Goal: Information Seeking & Learning: Learn about a topic

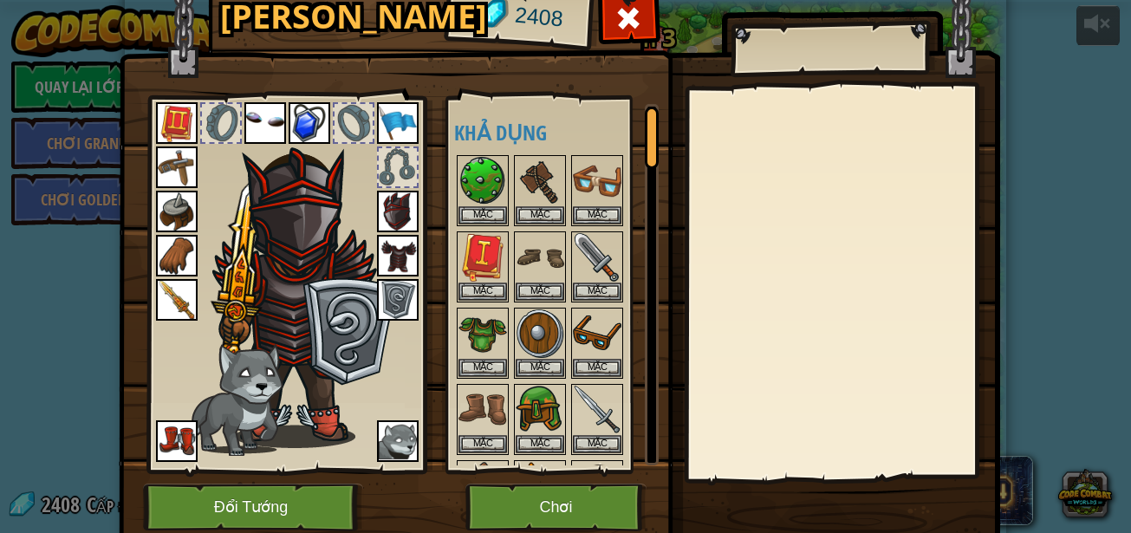
select select "vi"
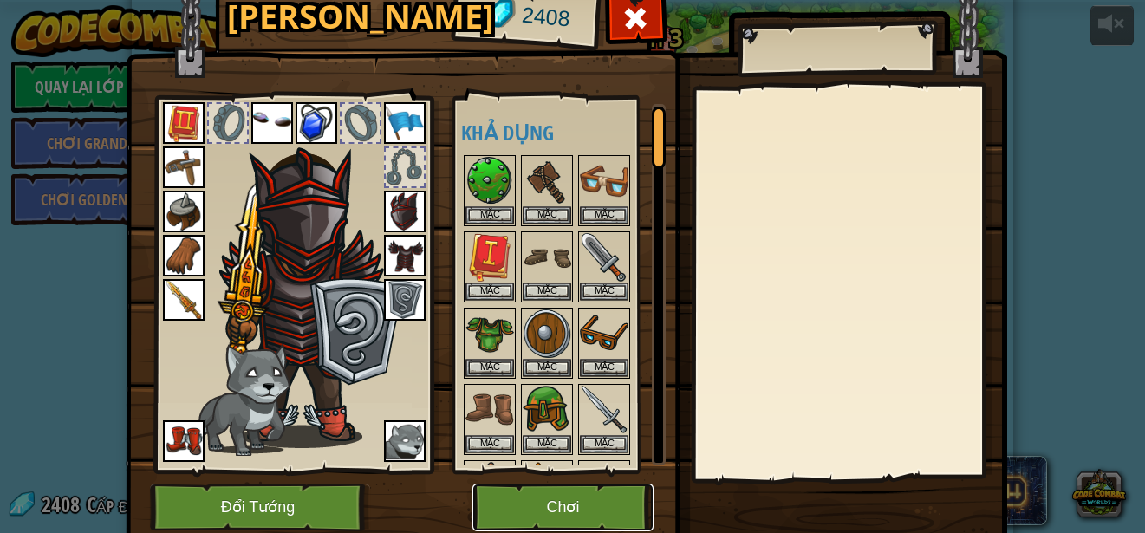
click at [566, 492] on button "Chơi" at bounding box center [562, 508] width 181 height 48
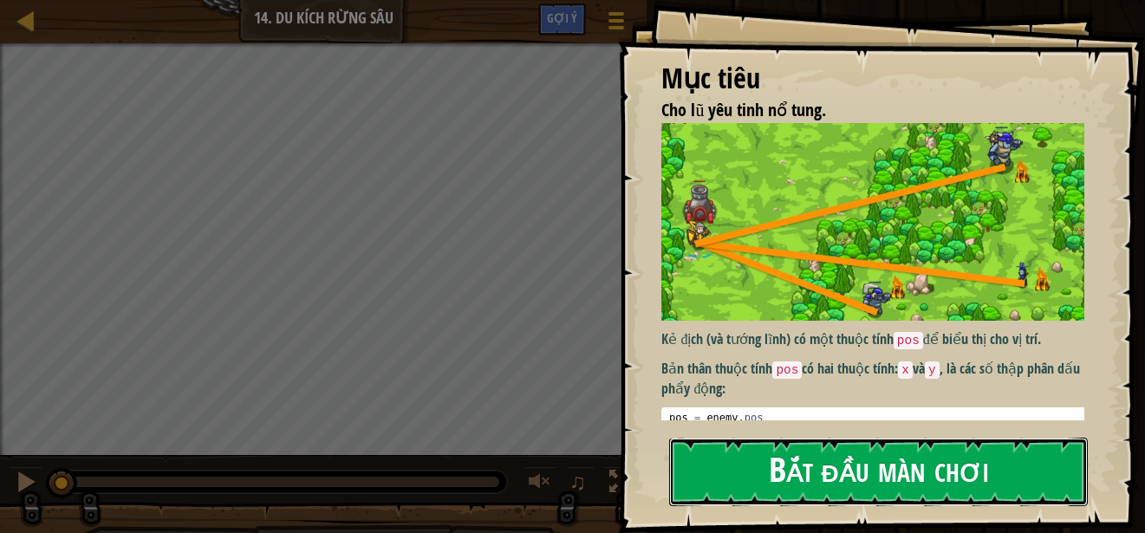
click at [757, 438] on button "Bắt đầu màn chơi" at bounding box center [878, 472] width 419 height 68
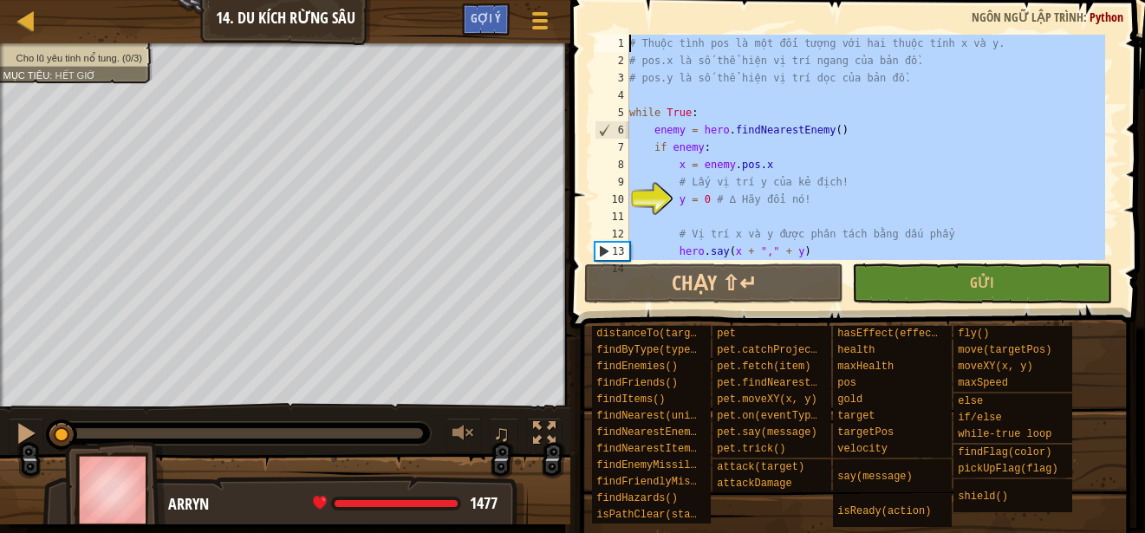
drag, startPoint x: 1068, startPoint y: 233, endPoint x: 630, endPoint y: -63, distance: 528.7
click at [630, 0] on html "Bản đồ Khoa học Máy tính 3 14. Du Kích Rừng Sâu Tuỳ chọn Xong Gợi ý 1 ההההההההה…" at bounding box center [572, 0] width 1145 height 0
paste textarea "hero.say("Dừng lại (Biên dịch bởi Galaxy Education) Cháy!")"
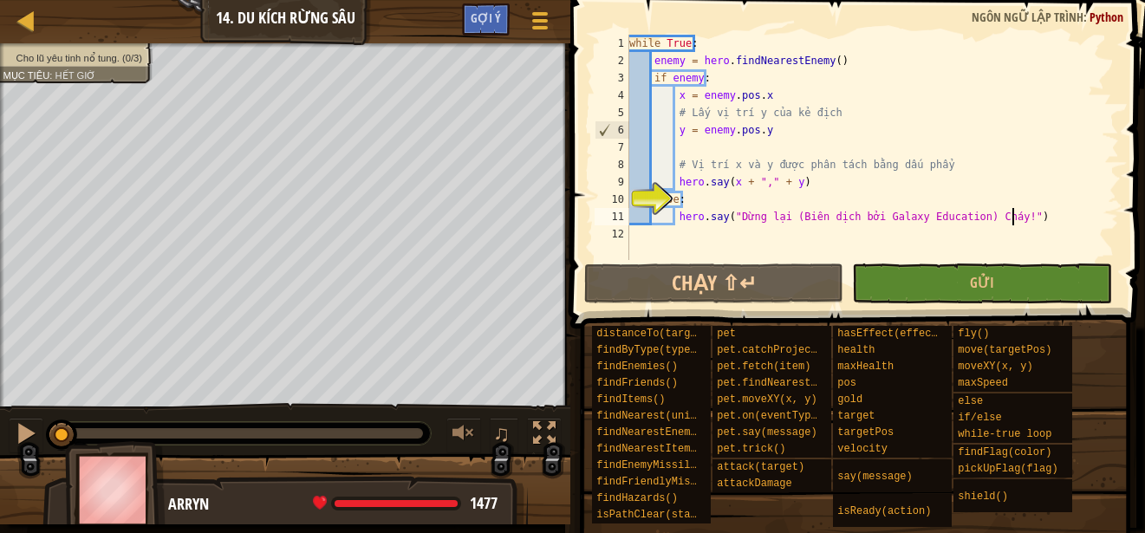
type textarea "hero.say("Dừng lại (Biên dịch bởi Galaxy Education) Cháy!")"
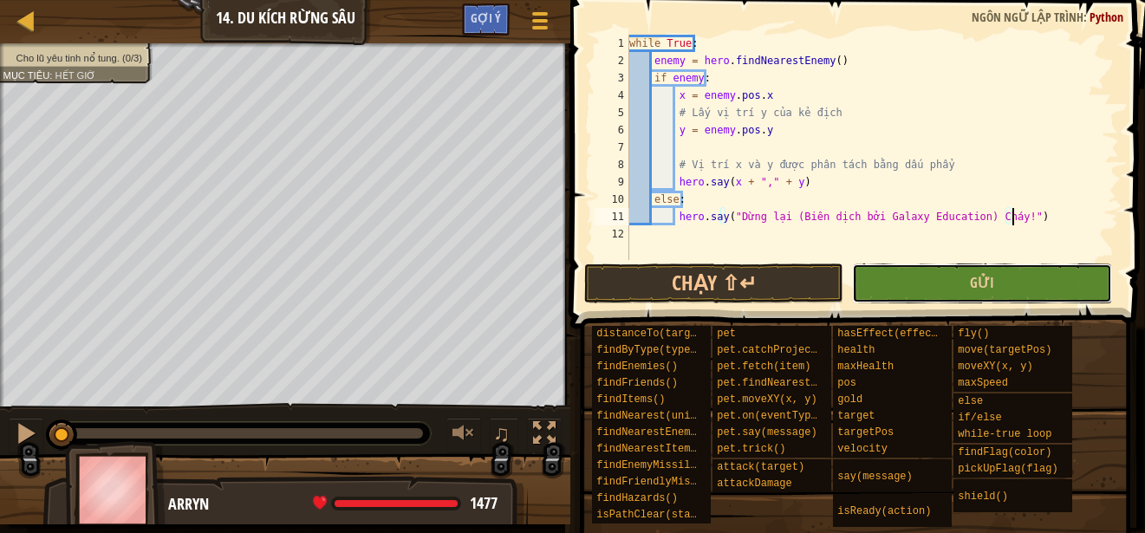
click at [948, 283] on button "Gửi" at bounding box center [982, 284] width 260 height 40
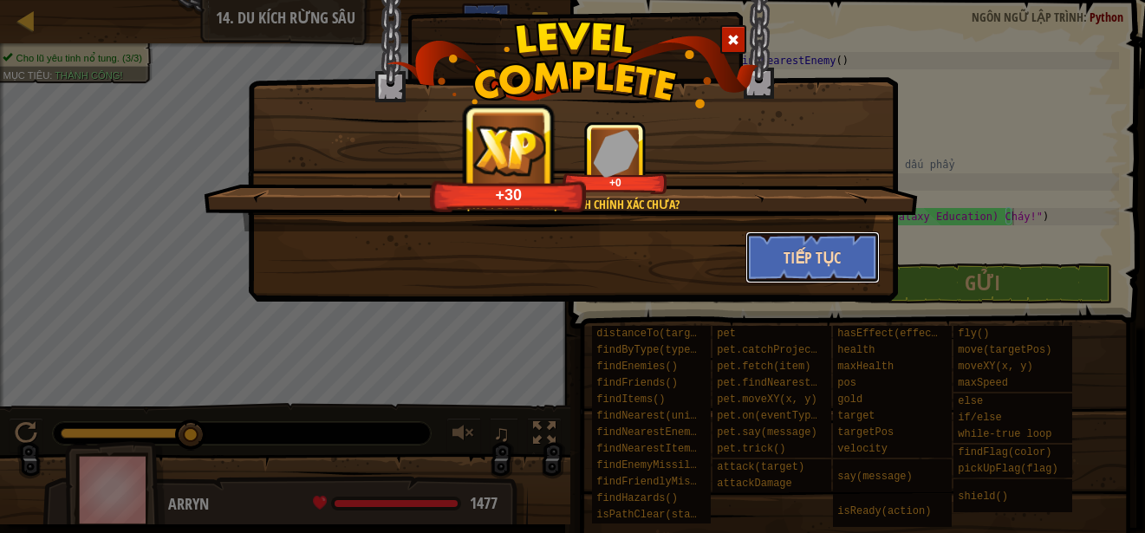
click at [751, 266] on button "Tiếp tục" at bounding box center [813, 257] width 134 height 52
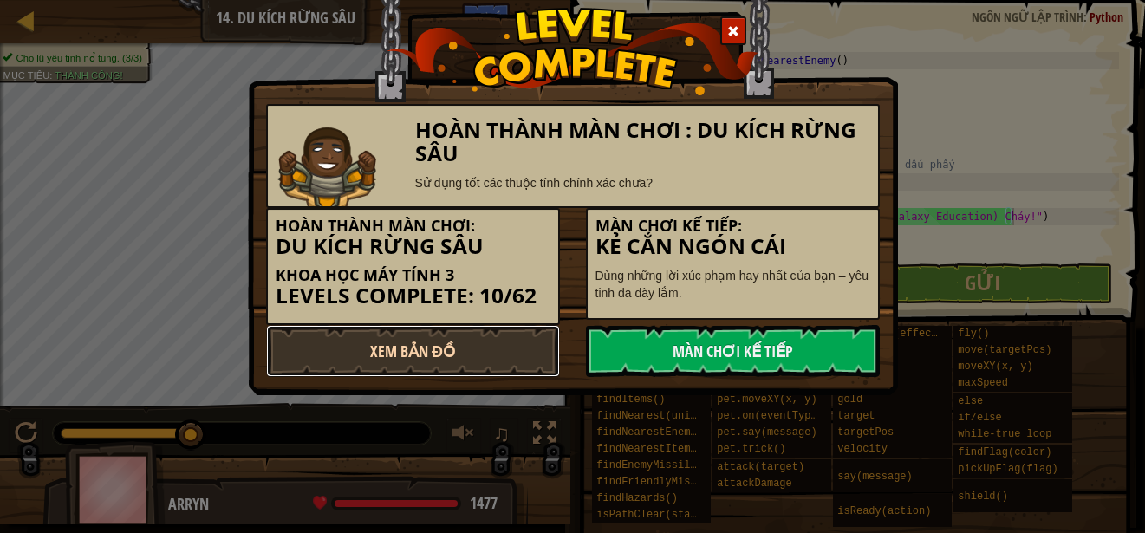
click at [540, 329] on link "Xem Bản Đồ" at bounding box center [413, 351] width 294 height 52
select select "vi"
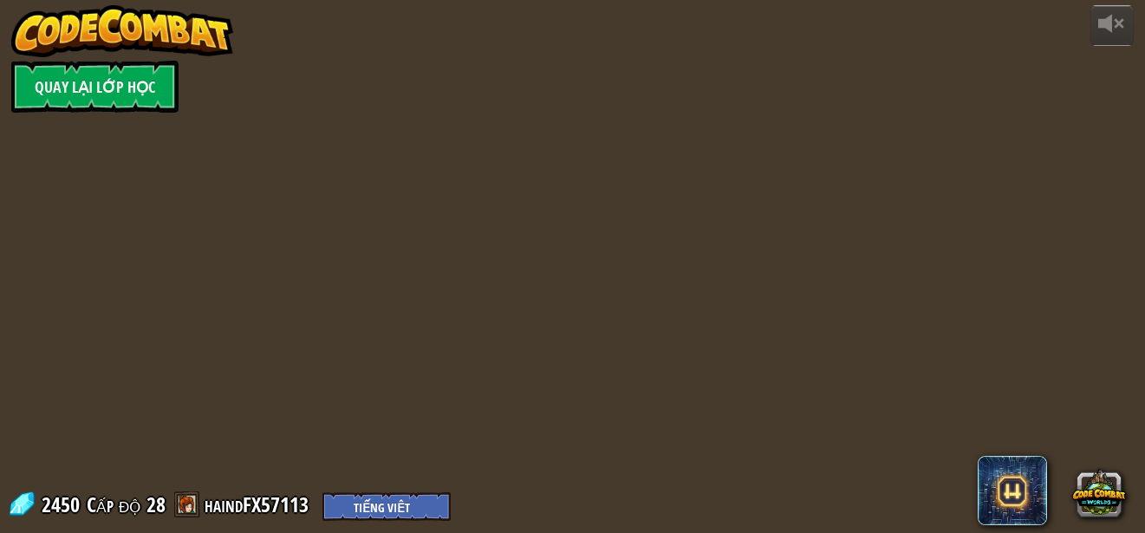
select select "vi"
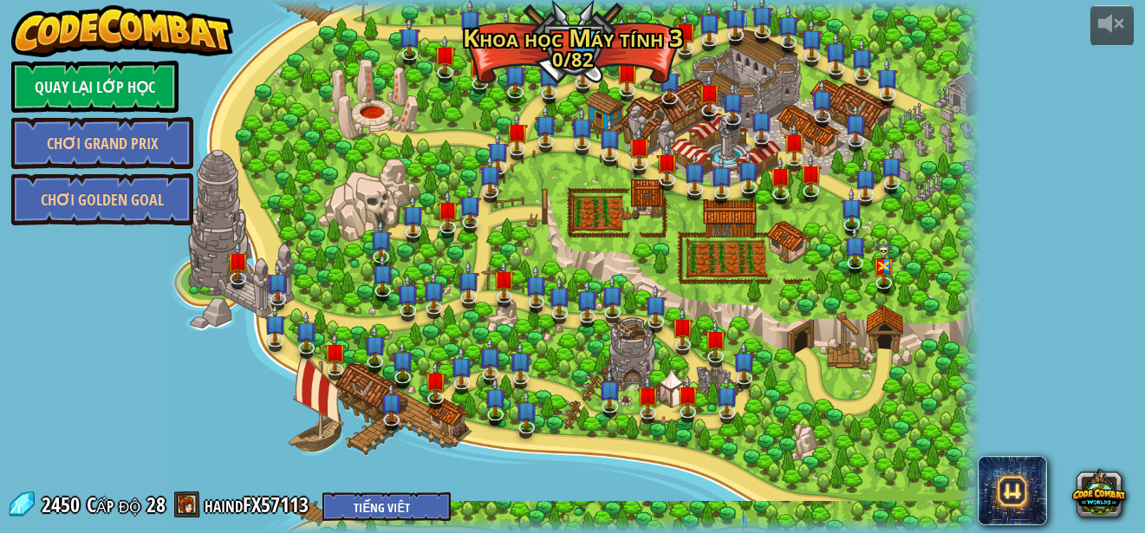
select select "vi"
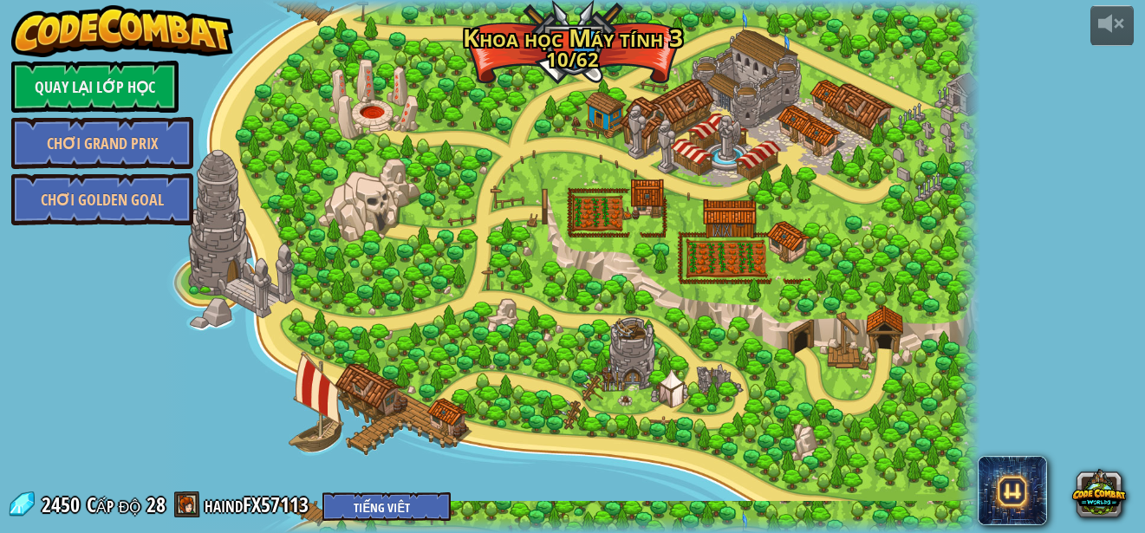
select select "vi"
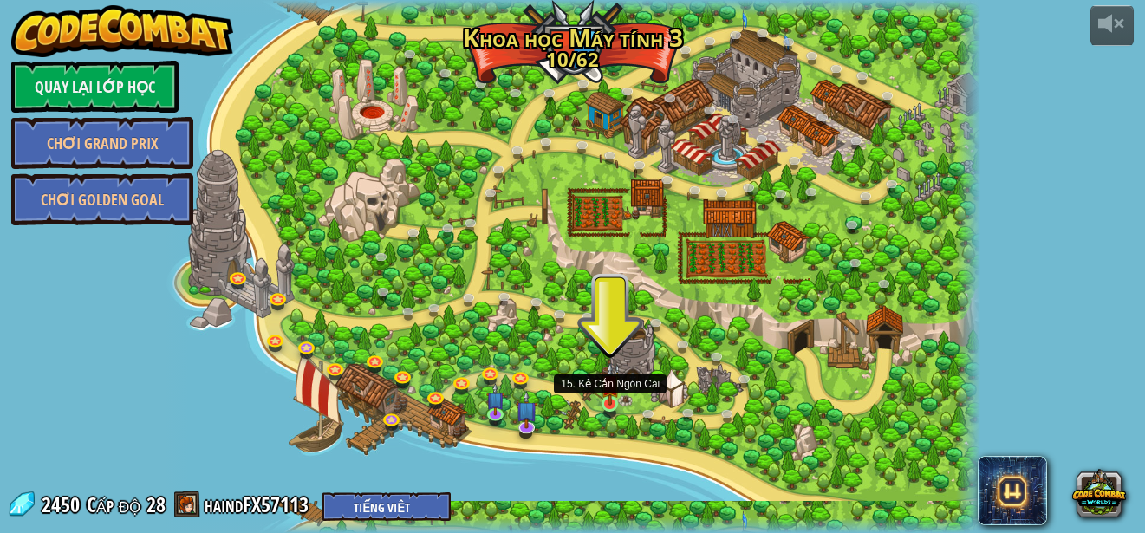
click at [608, 402] on img at bounding box center [610, 383] width 19 height 43
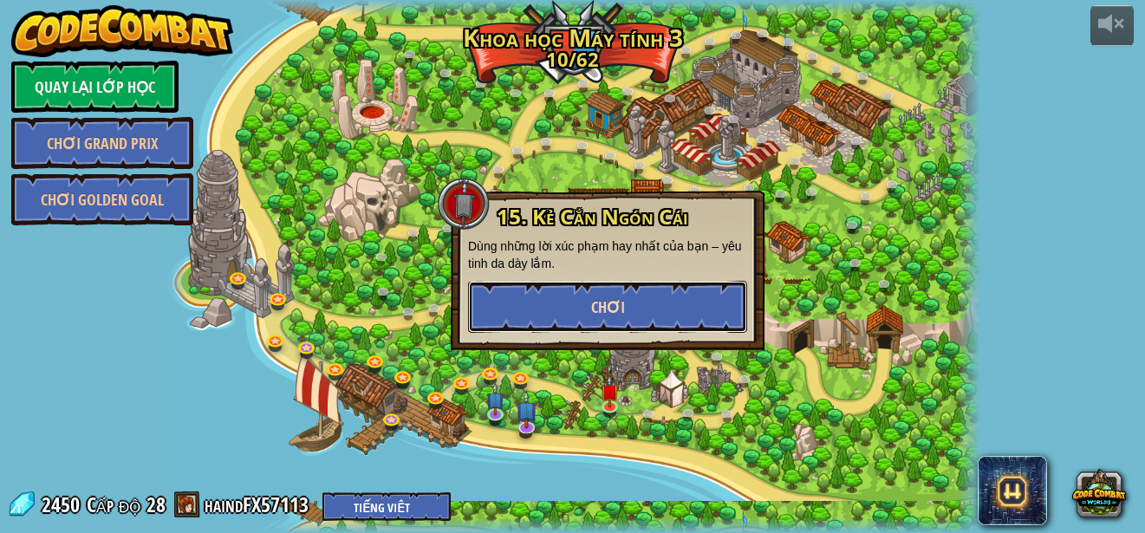
click at [610, 329] on button "Chơi" at bounding box center [607, 307] width 279 height 52
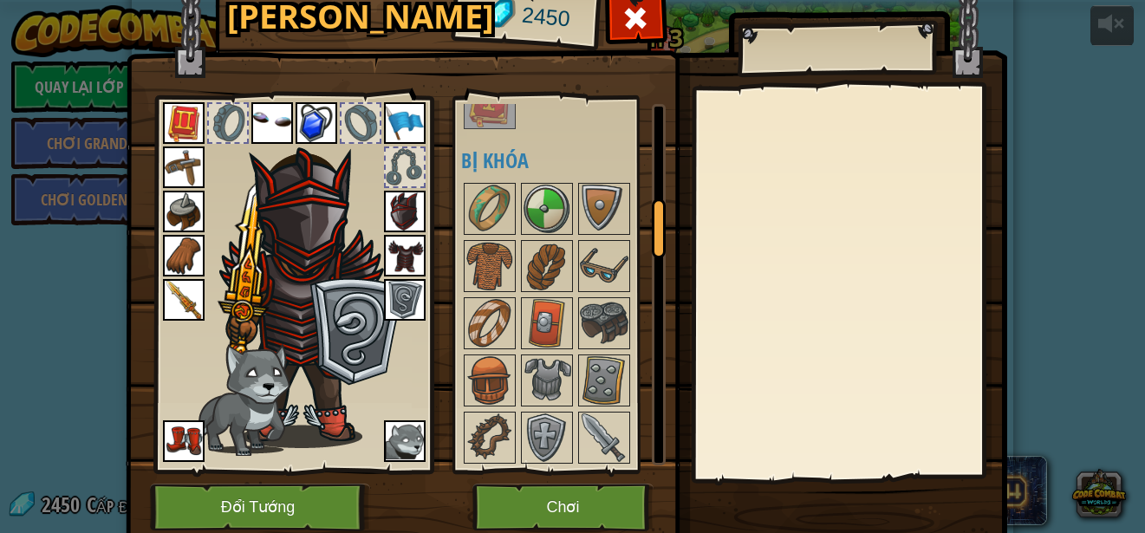
scroll to position [607, 0]
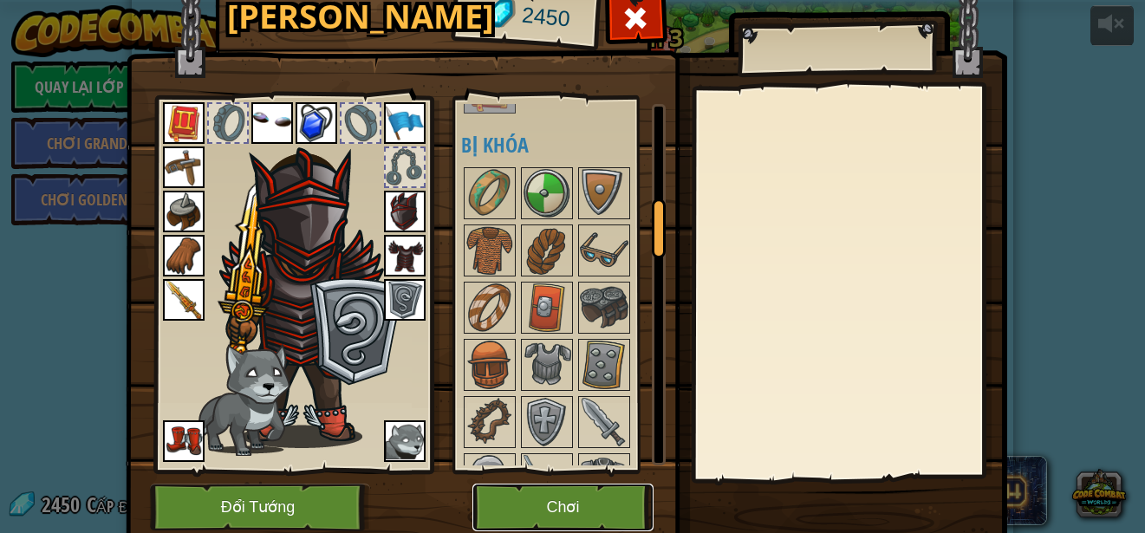
click at [579, 489] on button "Chơi" at bounding box center [562, 508] width 181 height 48
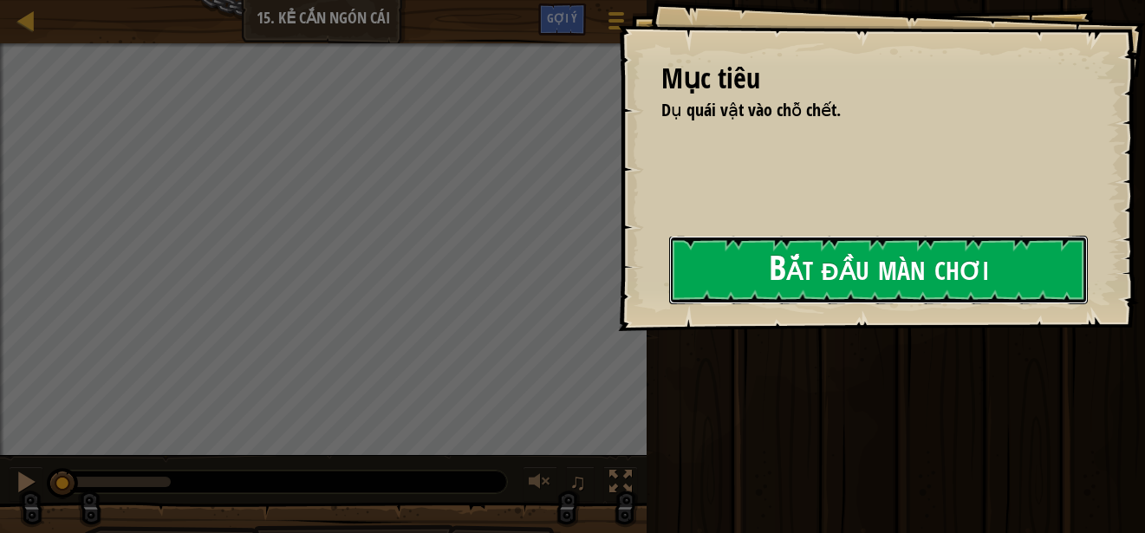
click at [822, 272] on button "Bắt đầu màn chơi" at bounding box center [878, 270] width 419 height 68
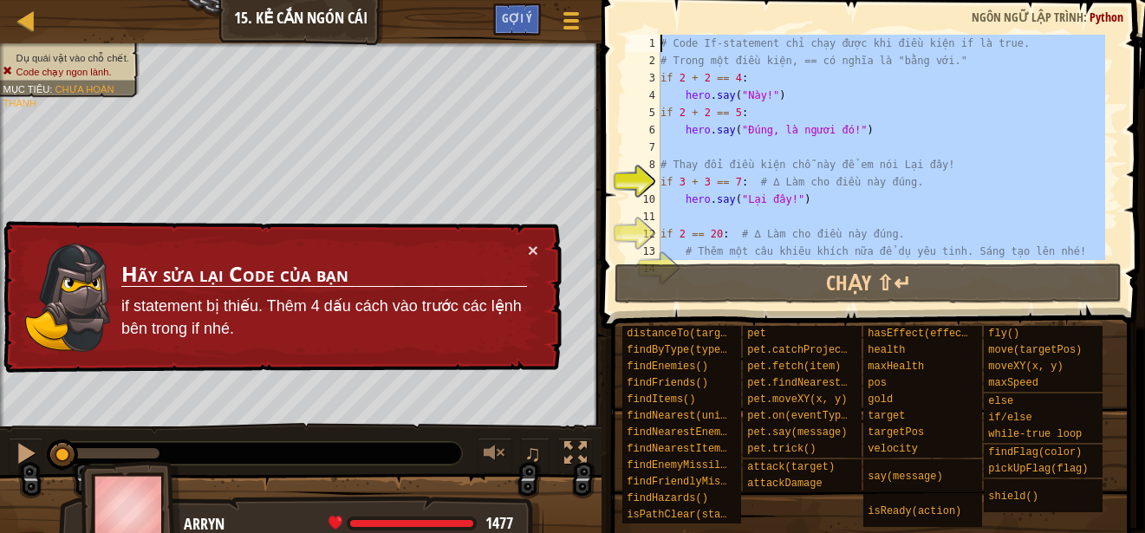
drag, startPoint x: 692, startPoint y: 234, endPoint x: 608, endPoint y: -32, distance: 279.1
click at [608, 0] on html "Bản đồ Khoa học Máy tính 3 15. Kẻ Cắn Ngón Cái Tuỳ chọn Xong Gợi ý 1 הההההההההה…" at bounding box center [572, 0] width 1145 height 0
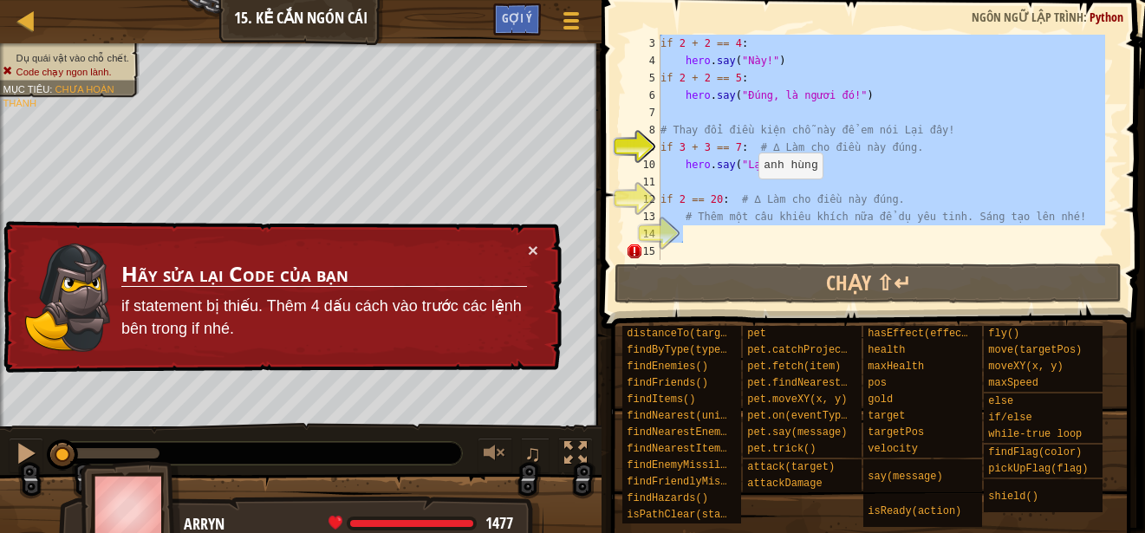
scroll to position [35, 0]
click at [735, 200] on div "if 2 + 2 == 4 : hero . say ( "Này!" ) if 2 + 2 == 5 : hero . say ( "Đúng, là ng…" at bounding box center [881, 147] width 448 height 225
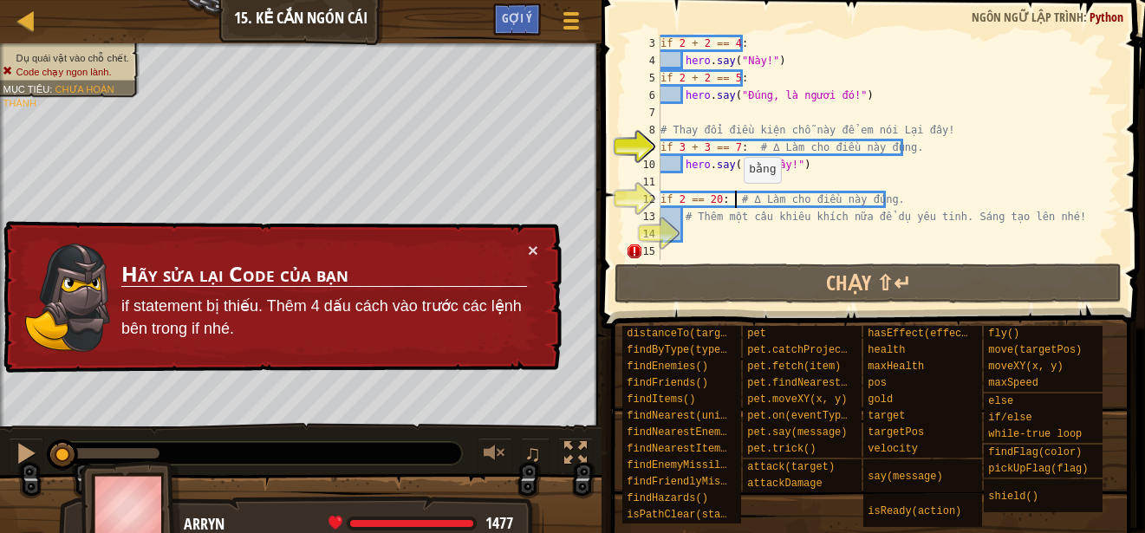
type textarea "if 2 == 20: # ∆ Làm cho điều này đúng."
click at [535, 239] on div "× Hãy sửa lại Code của bạn if statement bị thiếu. Thêm 4 dấu cách vào trước các…" at bounding box center [281, 297] width 562 height 153
click at [696, 265] on button "Chạy ⇧↵" at bounding box center [868, 284] width 507 height 40
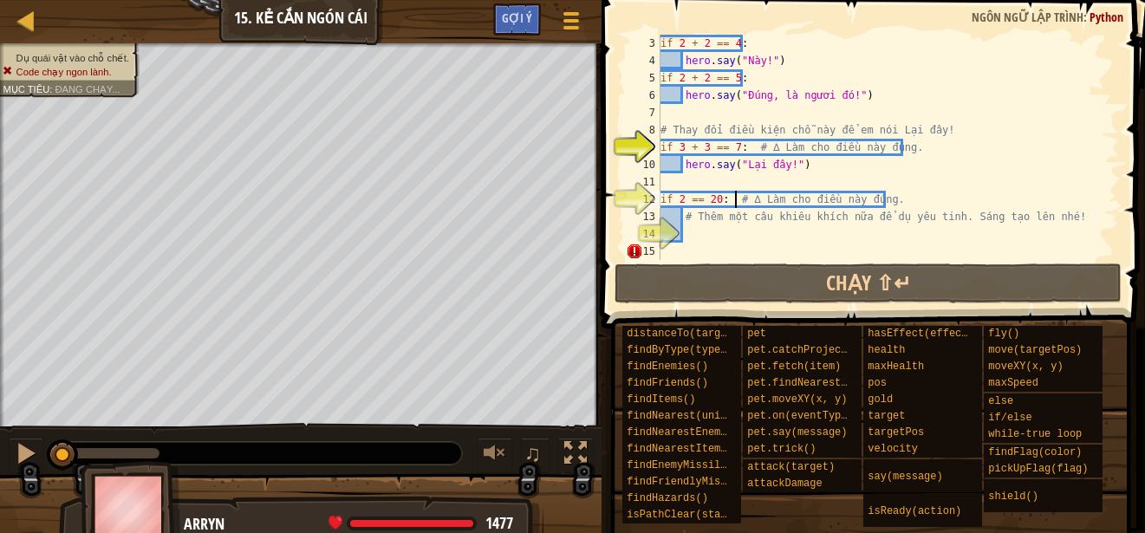
click at [701, 244] on div "if 2 + 2 == 4 : hero . say ( "Này!" ) if 2 + 2 == 5 : hero . say ( "Đúng, là ng…" at bounding box center [881, 165] width 448 height 260
click at [706, 232] on div "if 2 + 2 == 4 : hero . say ( "Này!" ) if 2 + 2 == 5 : hero . say ( "Đúng, là ng…" at bounding box center [881, 165] width 448 height 260
click at [695, 247] on div "if 2 + 2 == 4 : hero . say ( "Này!" ) if 2 + 2 == 5 : hero . say ( "Đúng, là ng…" at bounding box center [881, 165] width 448 height 260
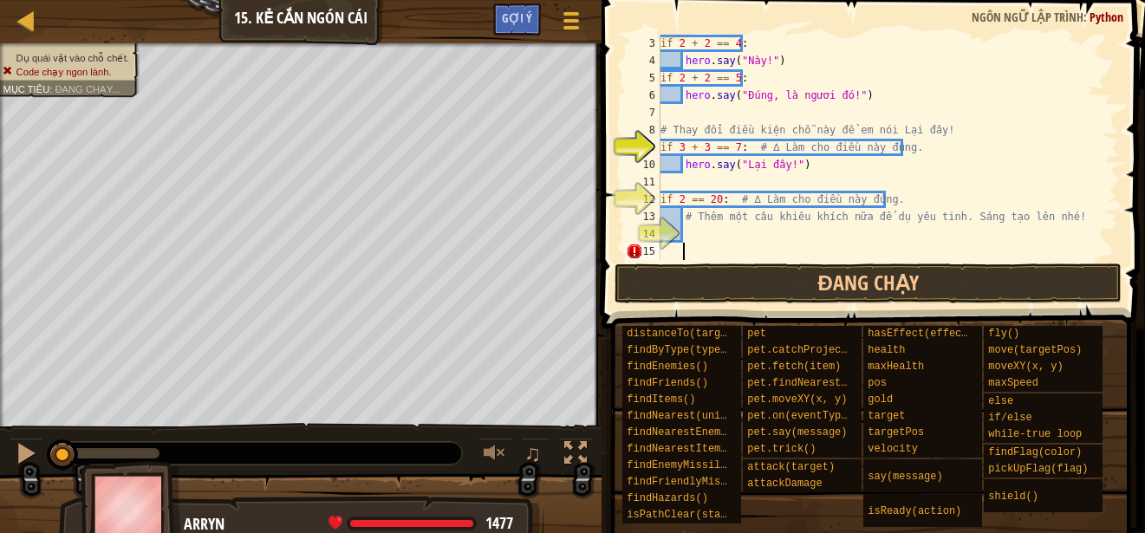
click at [704, 244] on div "if 2 + 2 == 4 : hero . say ( "Này!" ) if 2 + 2 == 5 : hero . say ( "Đúng, là ng…" at bounding box center [881, 165] width 448 height 260
click at [695, 254] on div "if 2 + 2 == 4 : hero . say ( "Này!" ) if 2 + 2 == 5 : hero . say ( "Đúng, là ng…" at bounding box center [881, 165] width 448 height 260
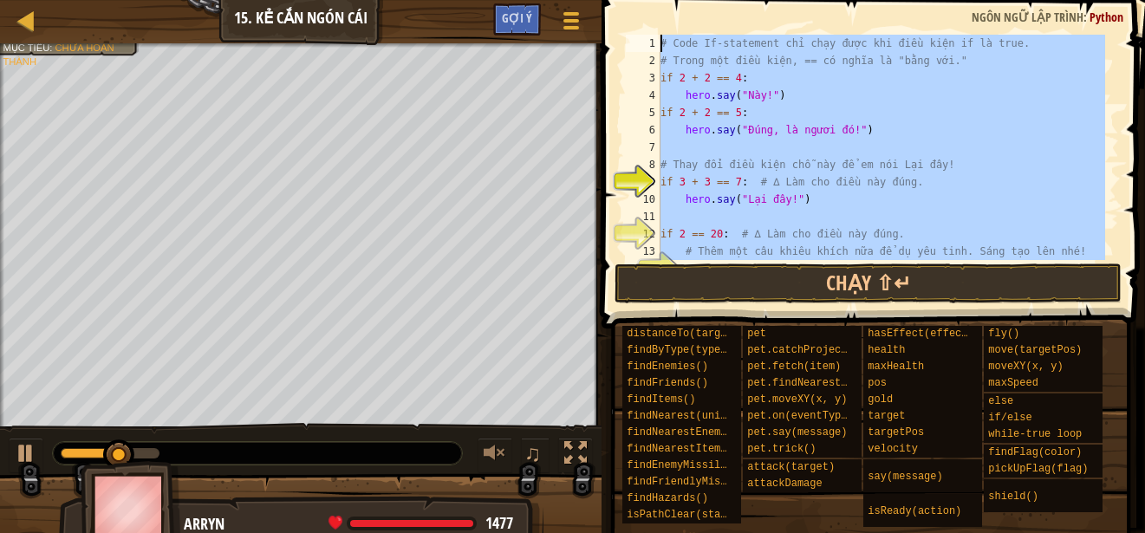
scroll to position [0, 0]
drag, startPoint x: 695, startPoint y: 254, endPoint x: 562, endPoint y: -98, distance: 376.4
click at [562, 0] on html "Bản đồ Khoa học Máy tính 3 15. Kẻ Cắn Ngón Cái Tuỳ chọn Xong Gợi ý 1 הההההההההה…" at bounding box center [572, 0] width 1145 height 0
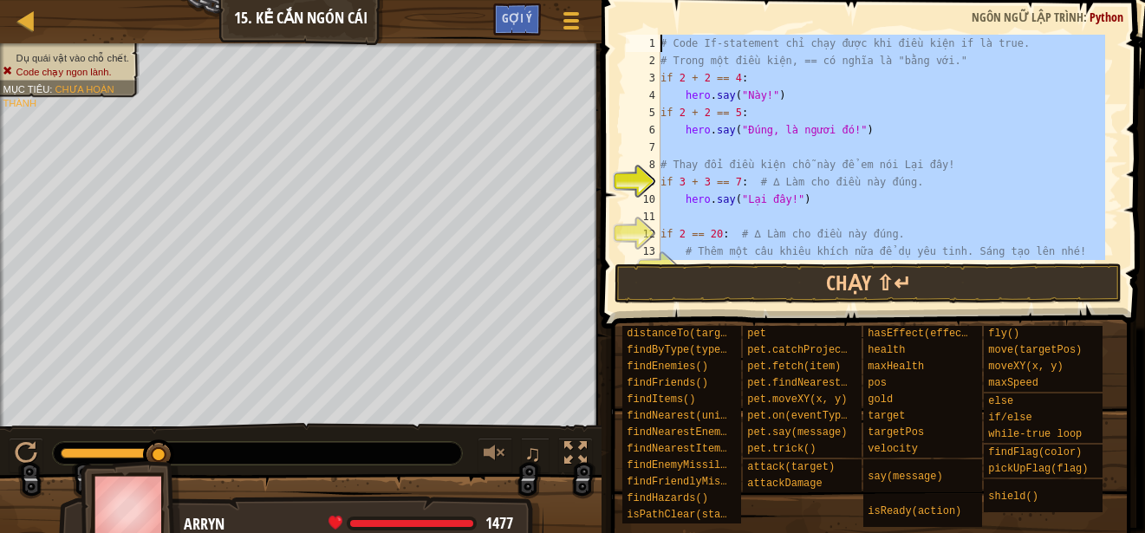
click at [849, 68] on div "# Code If-statement chỉ chạy được khi điều kiện if là true. # Trong một điều ki…" at bounding box center [881, 147] width 448 height 225
drag, startPoint x: 675, startPoint y: 211, endPoint x: 526, endPoint y: -86, distance: 331.9
click at [526, 0] on html "Bản đồ Khoa học Máy tính 3 15. Kẻ Cắn Ngón Cái Tuỳ chọn Xong Gợi ý 1 הההההההההה…" at bounding box center [572, 0] width 1145 height 0
type textarea "# Code If-statement chỉ chạy được khi điều kiện if là true. # Trong một điều ki…"
paste textarea
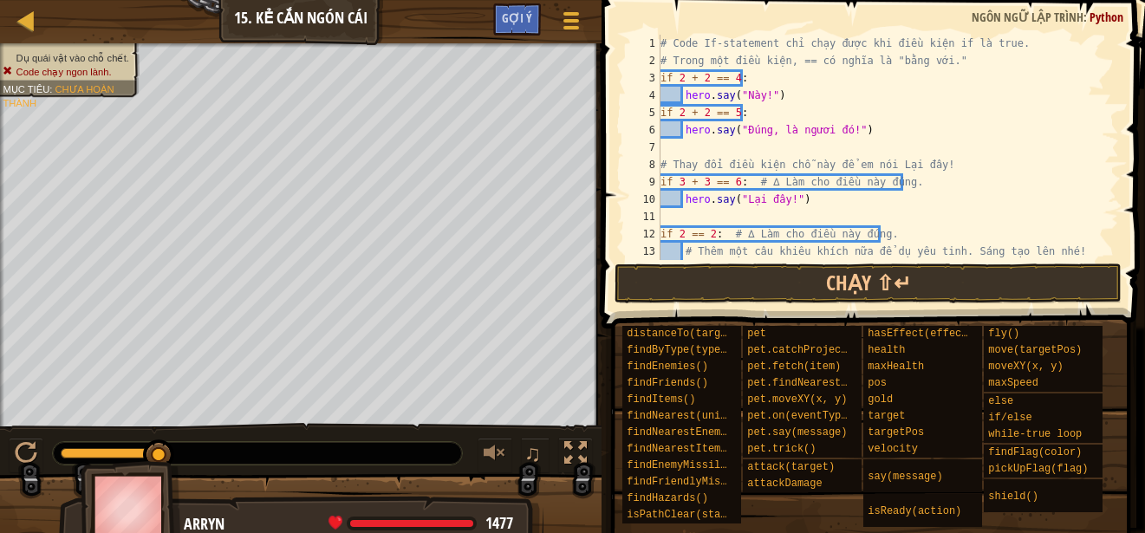
type textarea "# Thêm một câu khiêu khích nữa để dụ yêu tinh. Sáng tạo lên nhé!"
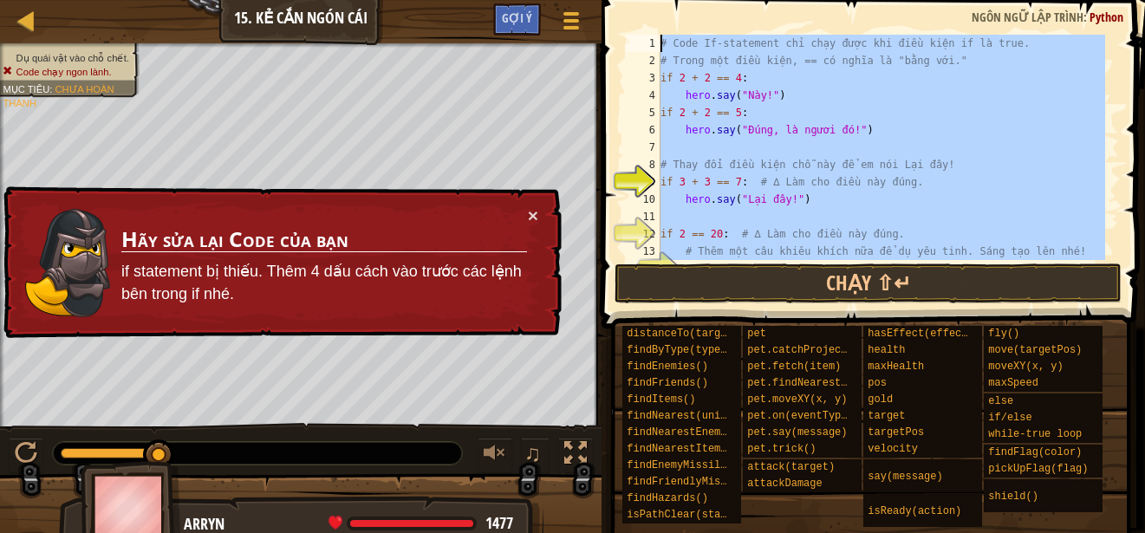
drag, startPoint x: 758, startPoint y: 236, endPoint x: 548, endPoint y: -36, distance: 343.7
click at [548, 0] on html "Bản đồ Khoa học Máy tính 3 15. Kẻ Cắn Ngón Cái Tuỳ chọn Xong Gợi ý 1 הההההההההה…" at bounding box center [572, 0] width 1145 height 0
type textarea "# Code If-statement chỉ chạy được khi điều kiện if là true. # Trong một điều ki…"
paste textarea
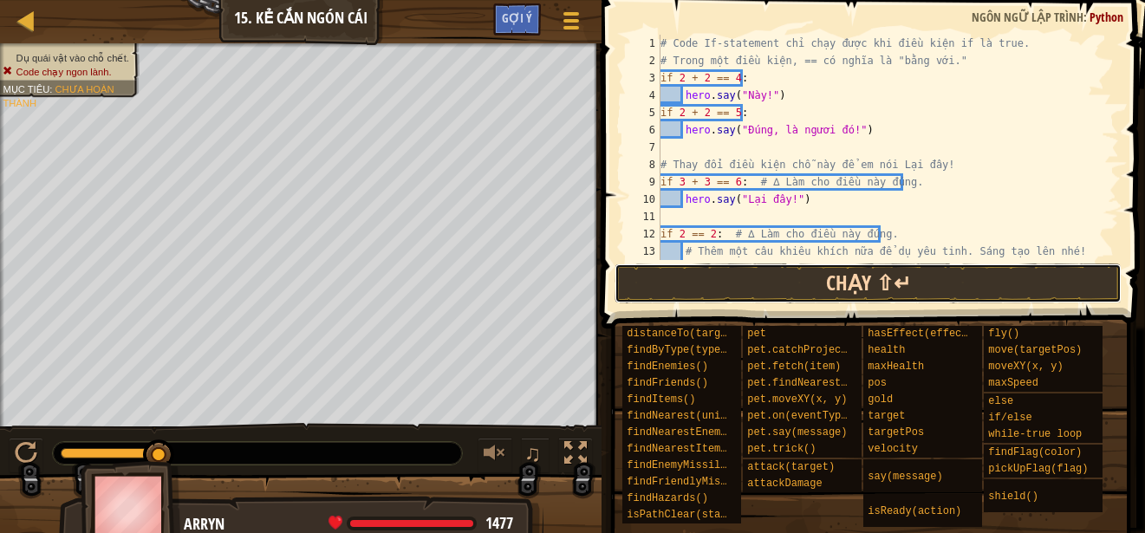
click at [790, 298] on button "Chạy ⇧↵" at bounding box center [868, 284] width 507 height 40
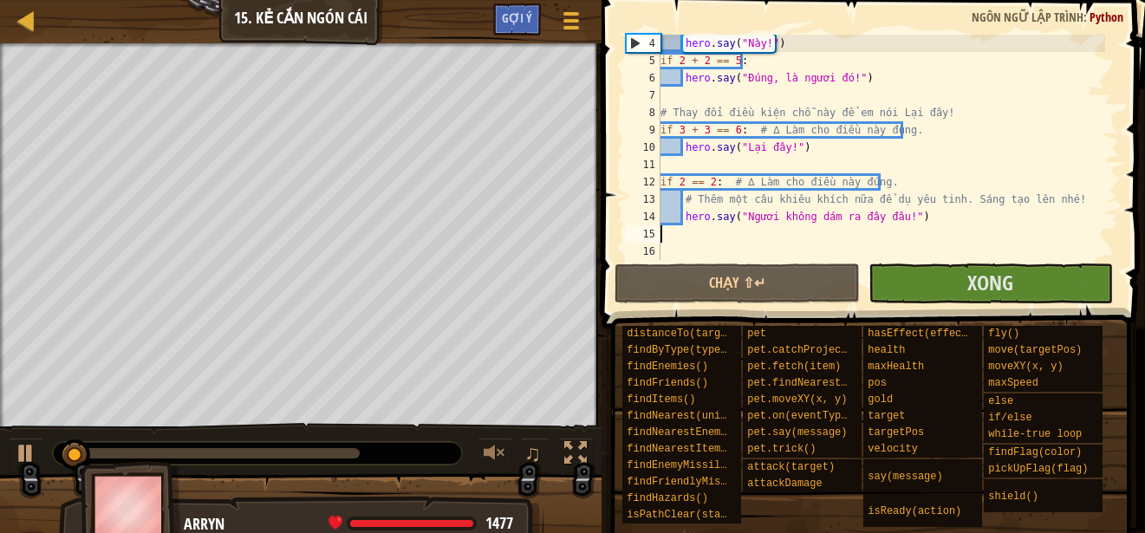
scroll to position [52, 0]
click at [960, 296] on button "Xong" at bounding box center [991, 284] width 244 height 40
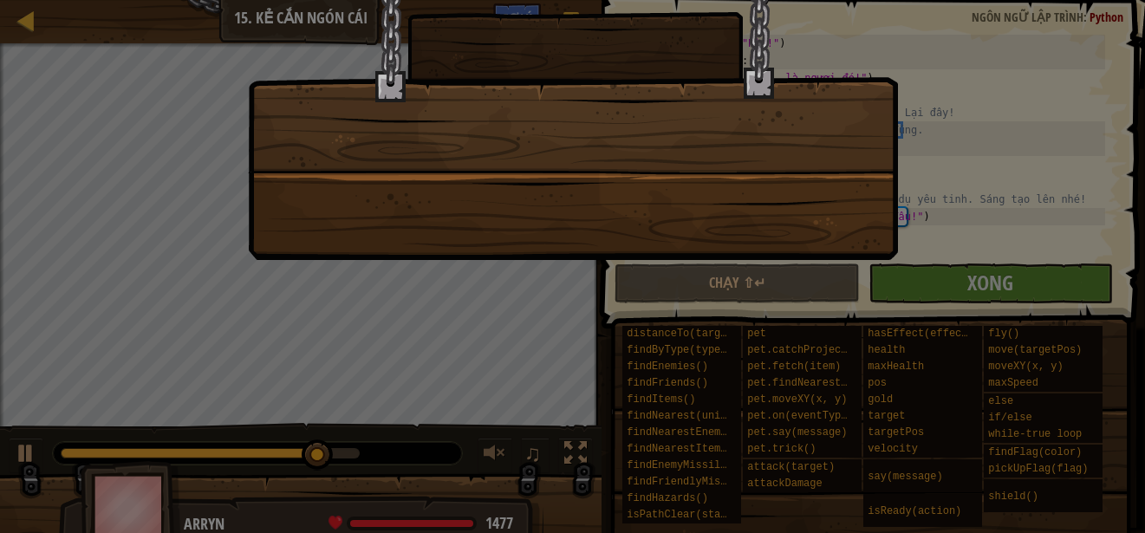
click at [348, 301] on div at bounding box center [572, 266] width 1145 height 533
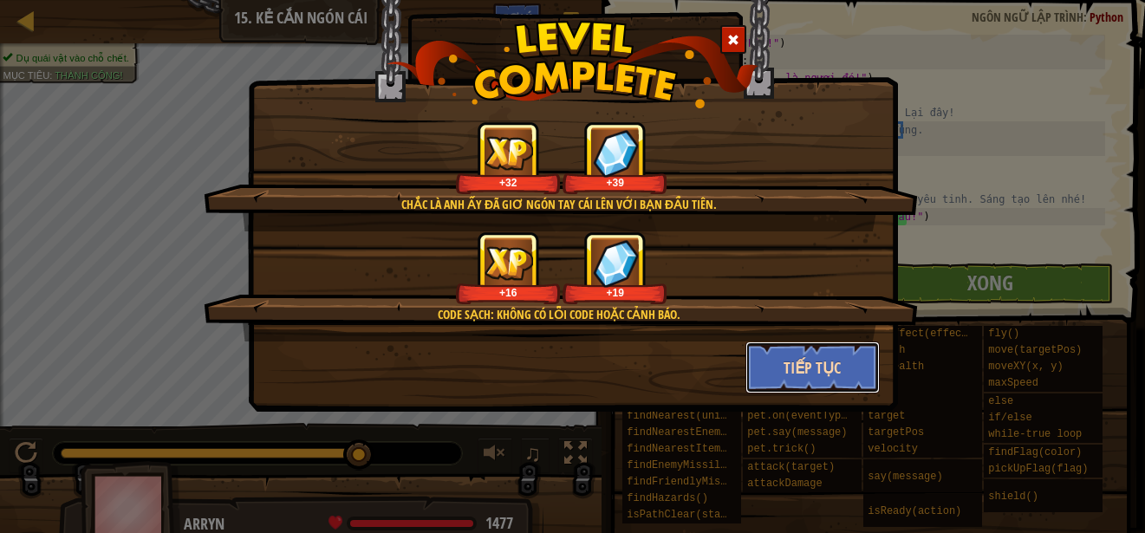
click at [797, 376] on button "Tiếp tục" at bounding box center [813, 368] width 134 height 52
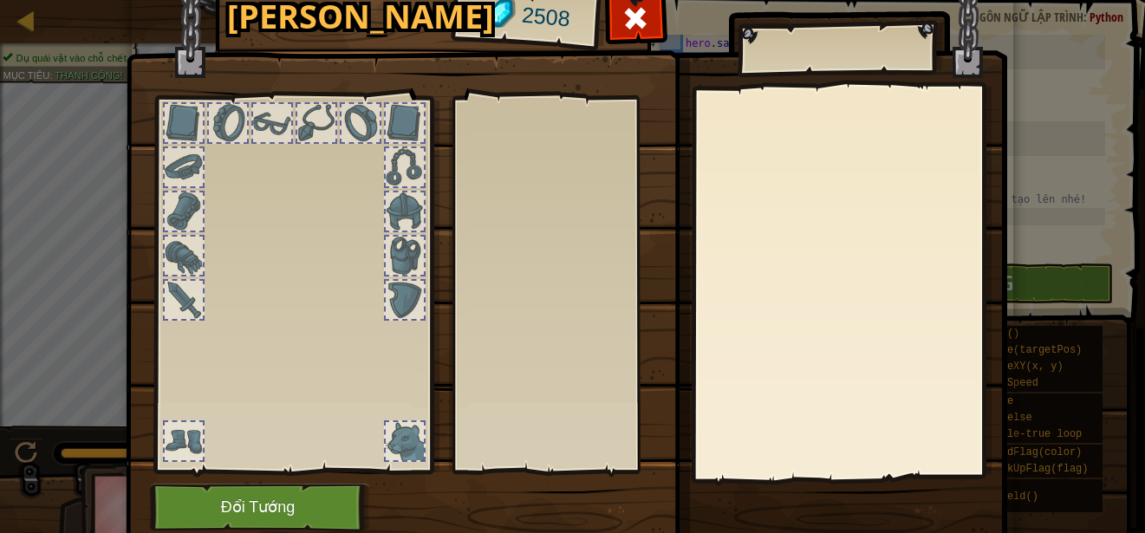
click at [418, 2] on body "Bản đồ Khoa học Máy tính 3 15. Kẻ Cắn Ngón Cái Tuỳ chọn Xong Gợi ý 1 הההההההההה…" at bounding box center [572, 1] width 1145 height 2
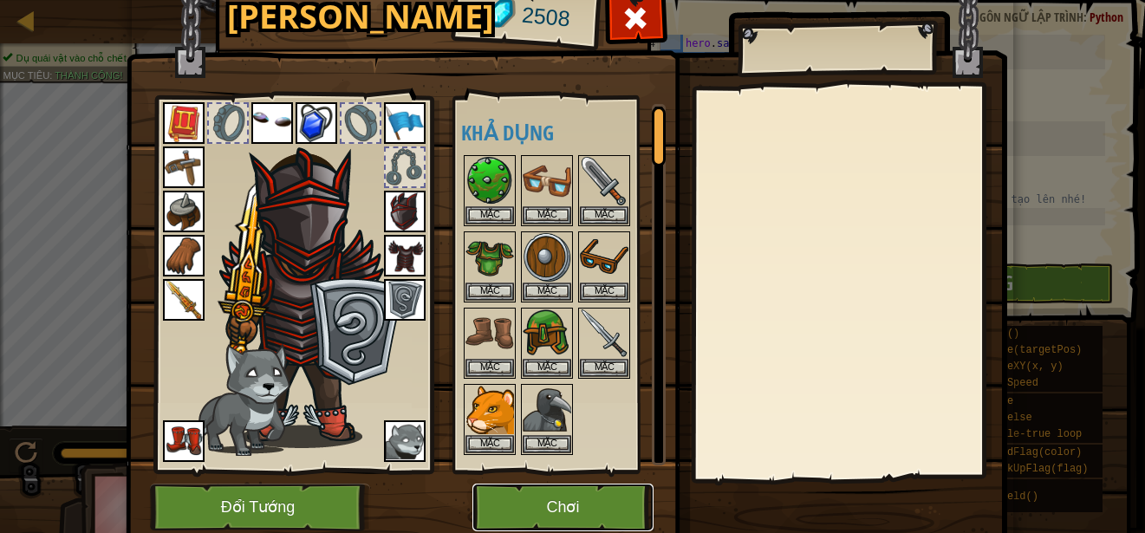
click at [548, 502] on button "Chơi" at bounding box center [562, 508] width 181 height 48
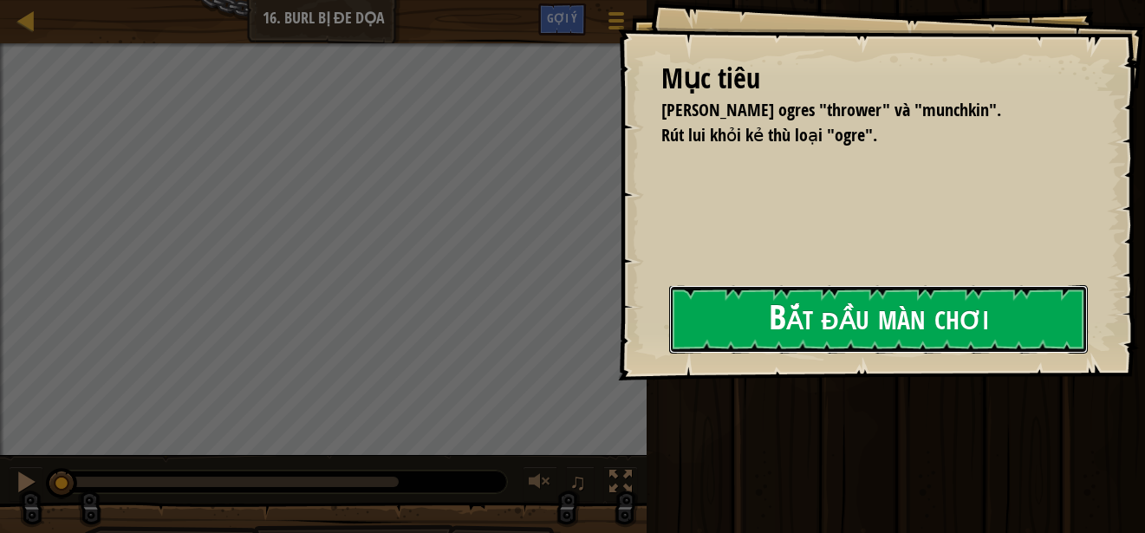
click at [779, 345] on button "Bắt đầu màn chơi" at bounding box center [878, 319] width 419 height 68
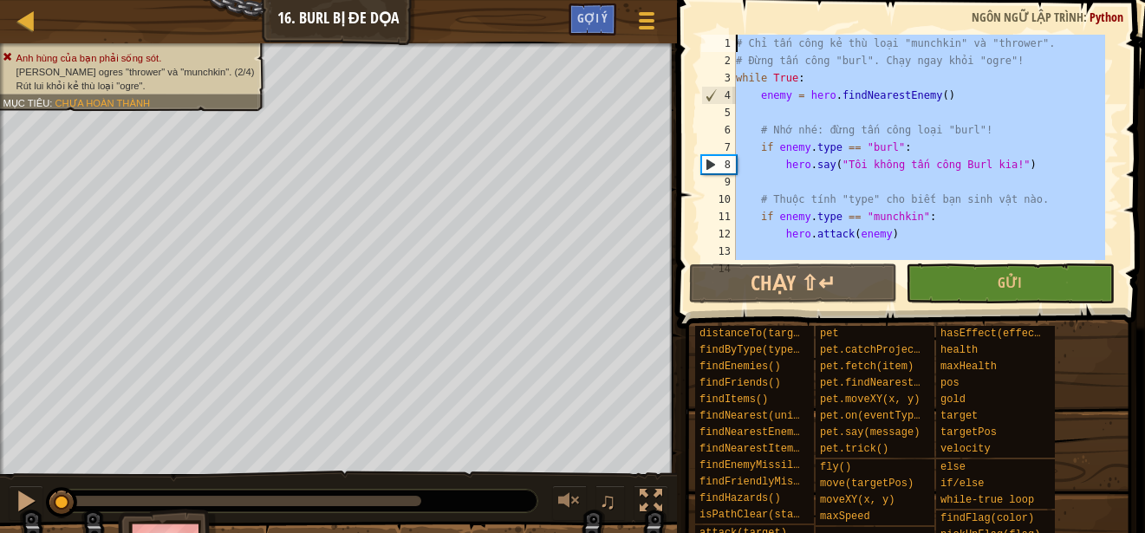
drag, startPoint x: 784, startPoint y: 244, endPoint x: 668, endPoint y: -98, distance: 360.5
click at [668, 0] on html "Bản đồ Khoa học Máy tính 3 16. Burl Bị Đe Dọa Tuỳ chọn Xong Gợi ý 1 ההההההההההה…" at bounding box center [572, 0] width 1145 height 0
type textarea "# Chỉ tấn công kẻ thù loại "munchkin" và "thrower". # Đừng tấn công "burl". Chạ…"
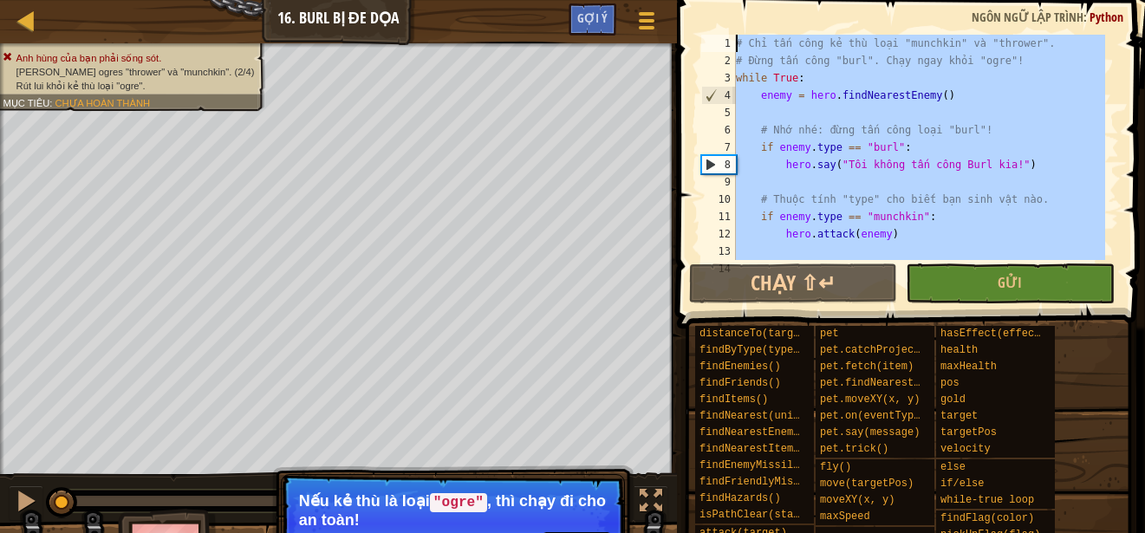
paste textarea
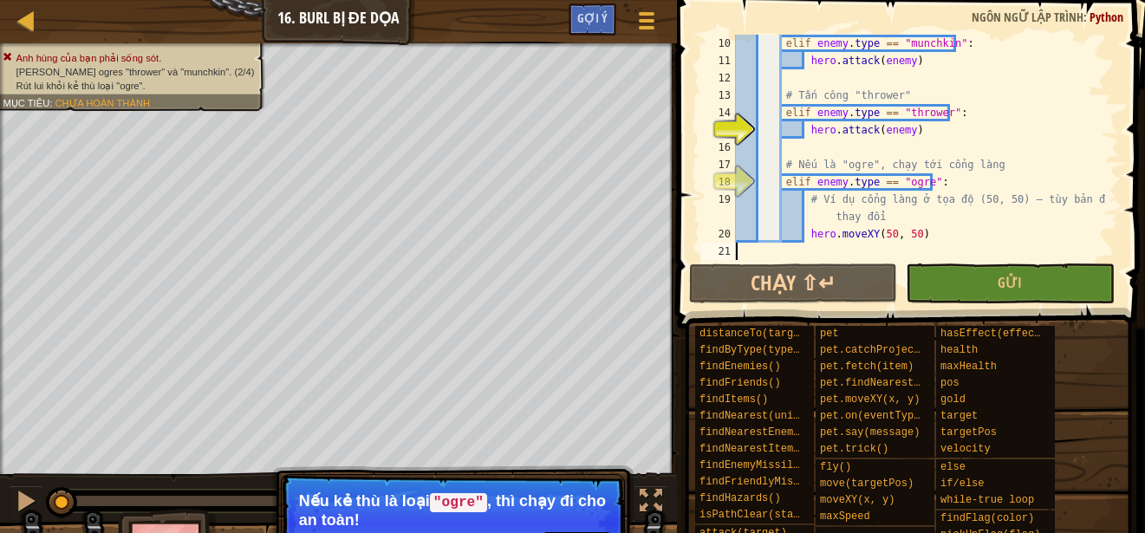
scroll to position [156, 0]
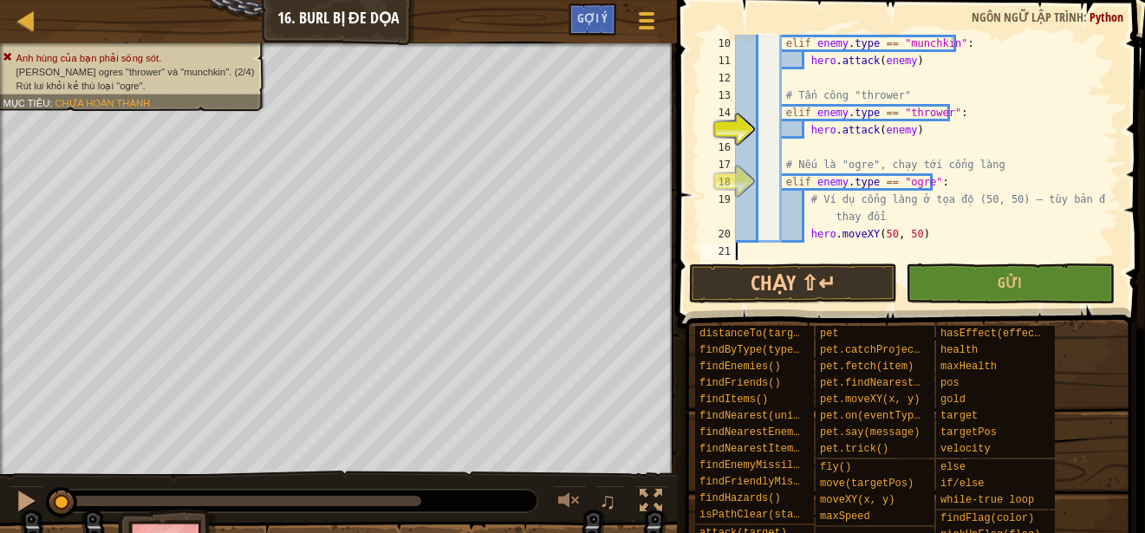
click at [915, 235] on div "elif enemy . type == "munchkin" : hero . attack ( enemy ) # Tấn công "thrower" …" at bounding box center [919, 165] width 373 height 260
type textarea "hero.moveXY(50, 50)"
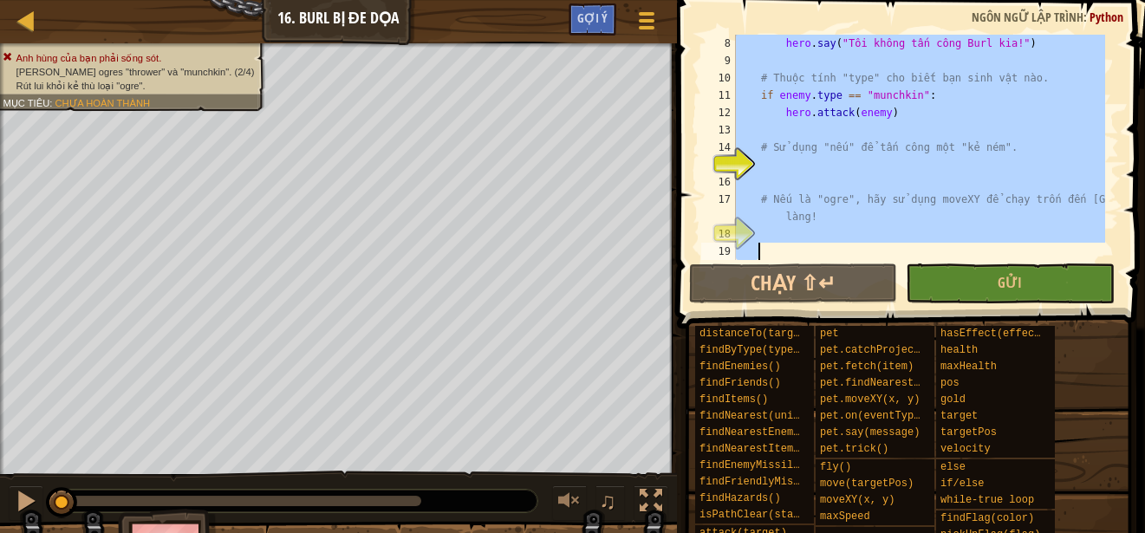
click at [921, 248] on div "hero . say ( "Tôi không tấn công Burl kia!" ) # Thuộc tính "type" cho biết bạn …" at bounding box center [919, 147] width 373 height 225
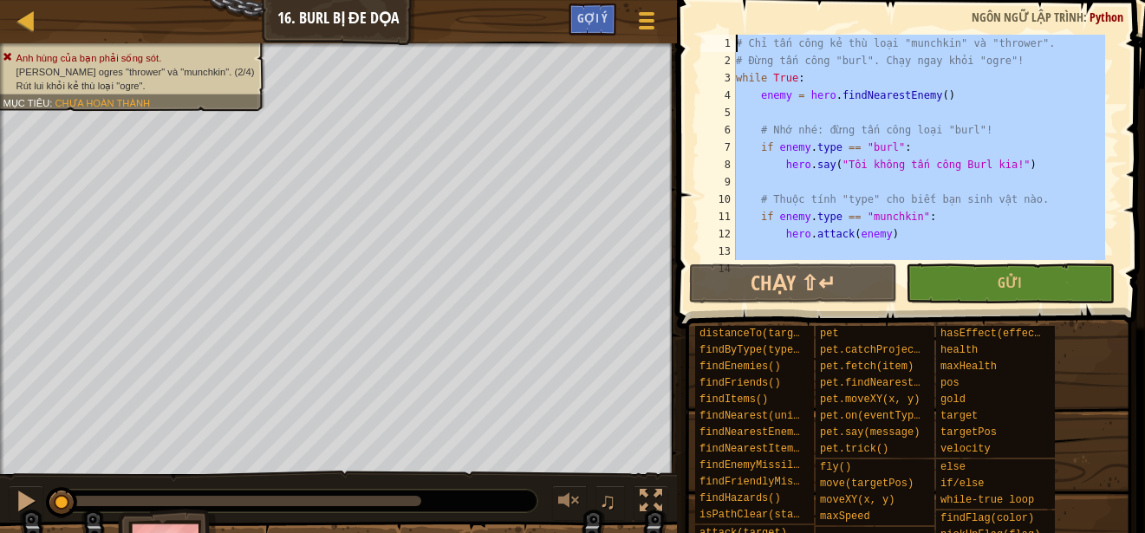
scroll to position [0, 0]
drag, startPoint x: 851, startPoint y: 229, endPoint x: 629, endPoint y: -63, distance: 367.4
click at [629, 0] on html "Bản đồ Khoa học Máy tính 3 16. Burl Bị Đe Dọa Tuỳ chọn Xong Gợi ý 1 ההההההההההה…" at bounding box center [572, 0] width 1145 height 0
type textarea "# Chỉ tấn công kẻ thù loại "munchkin" và "thrower". # Đừng tấn công "burl". Chạ…"
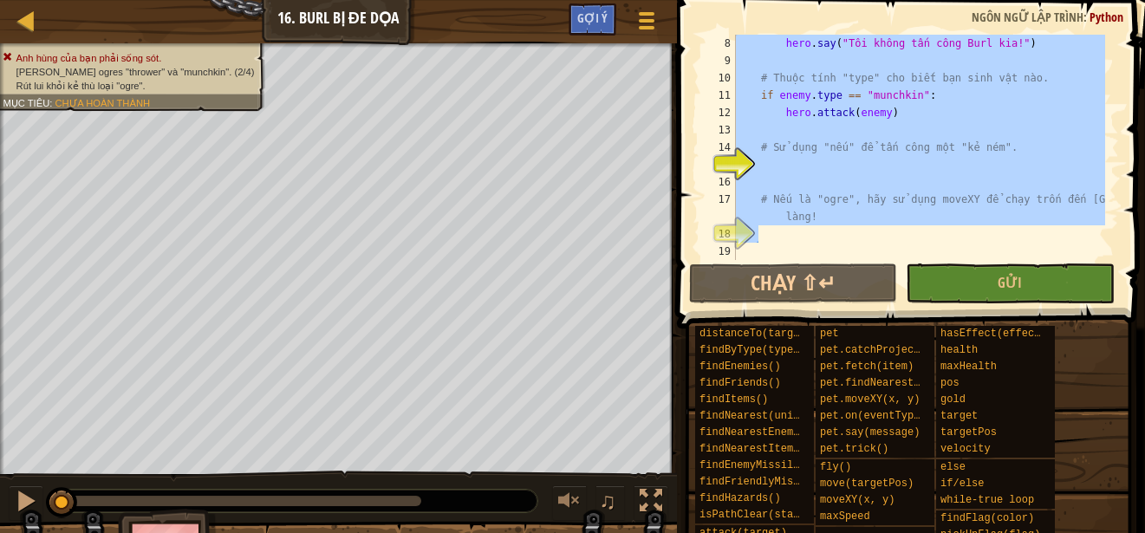
click at [857, 236] on div "hero . say ( "Tôi không tấn công Burl kia!" ) # Thuộc tính "type" cho biết bạn …" at bounding box center [919, 147] width 373 height 225
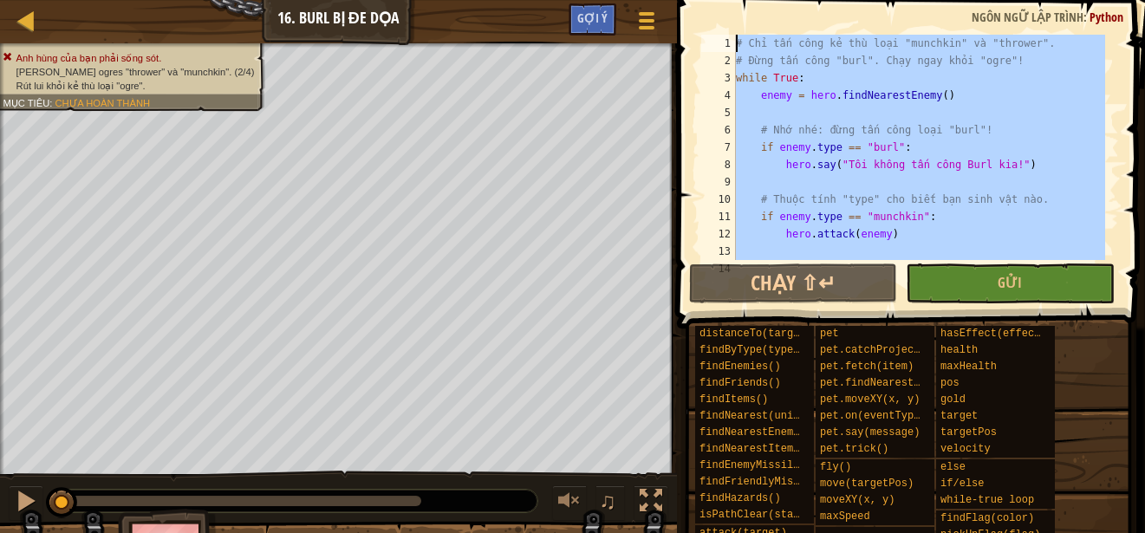
drag, startPoint x: 857, startPoint y: 236, endPoint x: 684, endPoint y: -98, distance: 376.1
click at [684, 0] on html "Bản đồ Khoa học Máy tính 3 16. Burl Bị Đe Dọa Tuỳ chọn Xong Gợi ý 1 ההההההההההה…" at bounding box center [572, 0] width 1145 height 0
type textarea "# Chỉ tấn công kẻ thù loại "munchkin" và "thrower". # Đừng tấn công "burl". Chạ…"
paste textarea
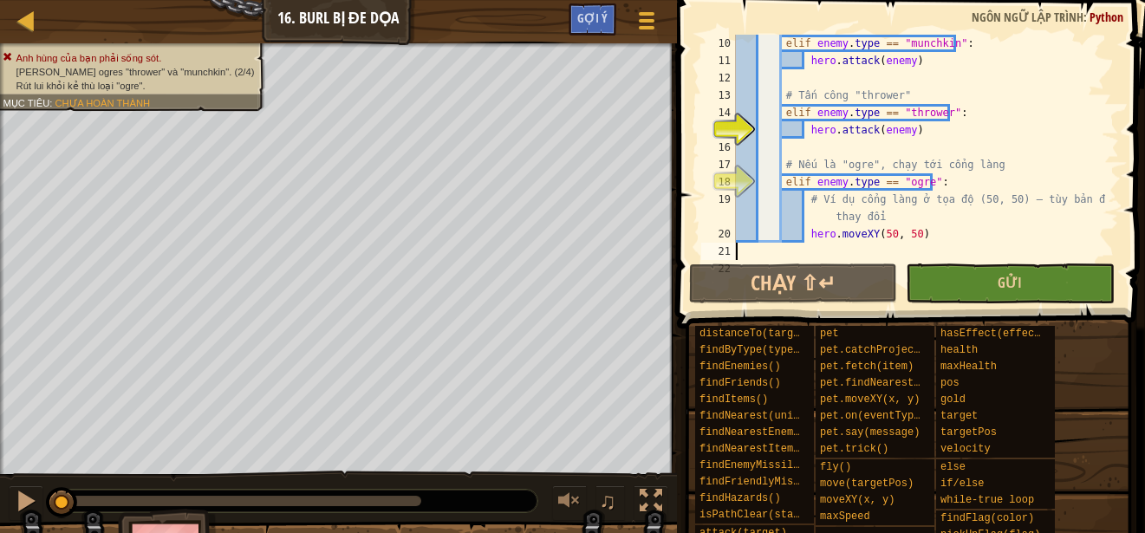
scroll to position [156, 0]
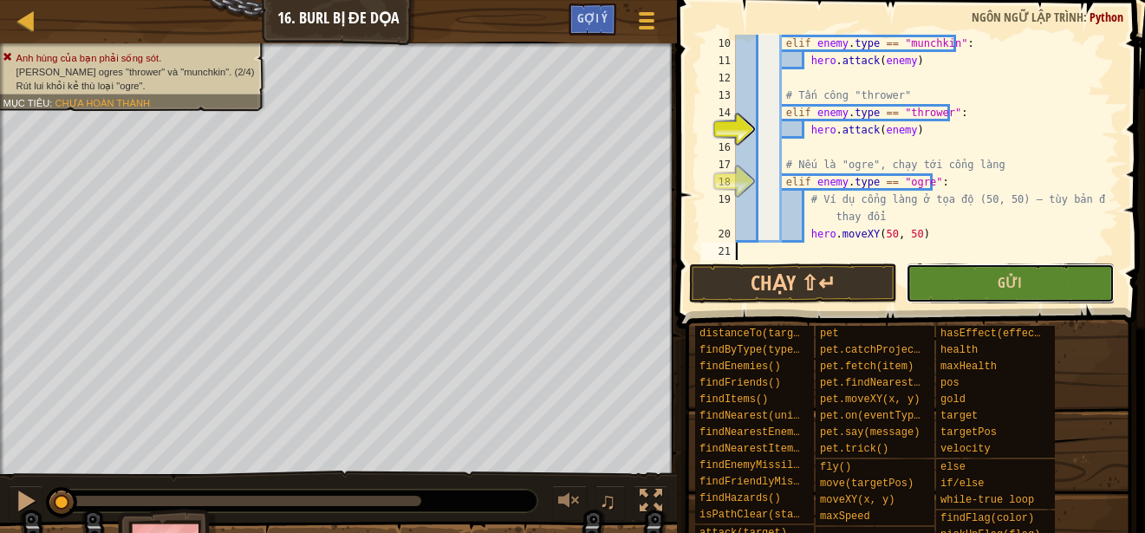
click at [994, 292] on button "Gửi" at bounding box center [1010, 284] width 208 height 40
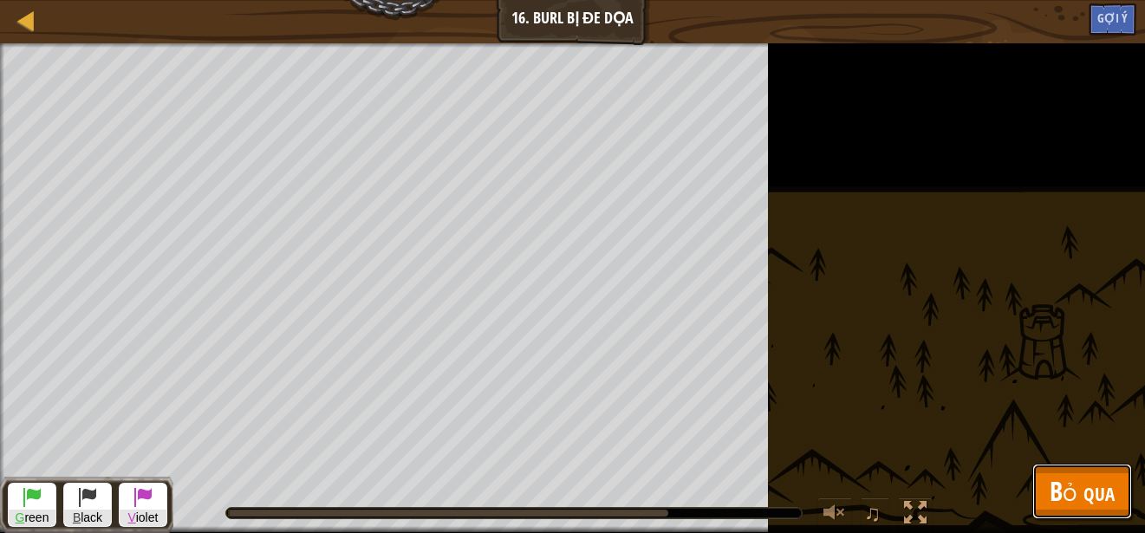
click at [1041, 478] on button "Bỏ qua" at bounding box center [1082, 491] width 100 height 55
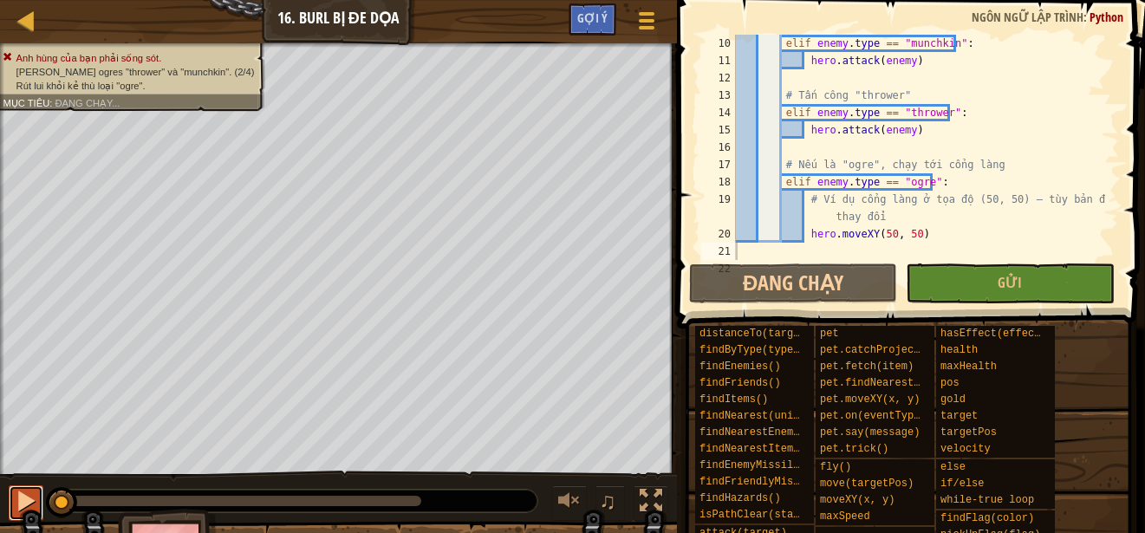
click at [26, 499] on div at bounding box center [26, 501] width 23 height 23
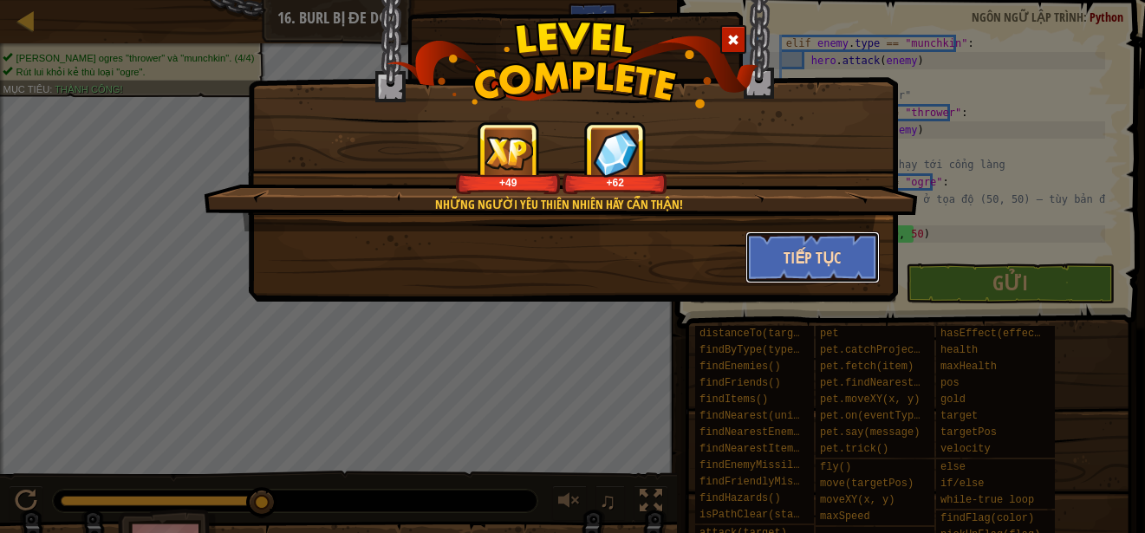
click at [764, 249] on button "Tiếp tục" at bounding box center [813, 257] width 134 height 52
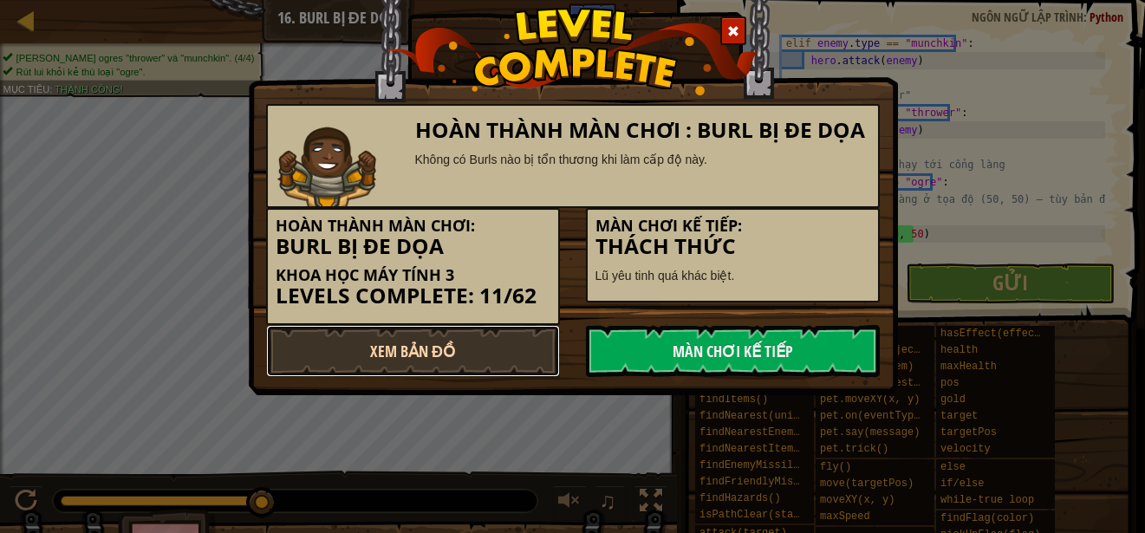
click at [381, 348] on link "Xem Bản Đồ" at bounding box center [413, 351] width 294 height 52
select select "vi"
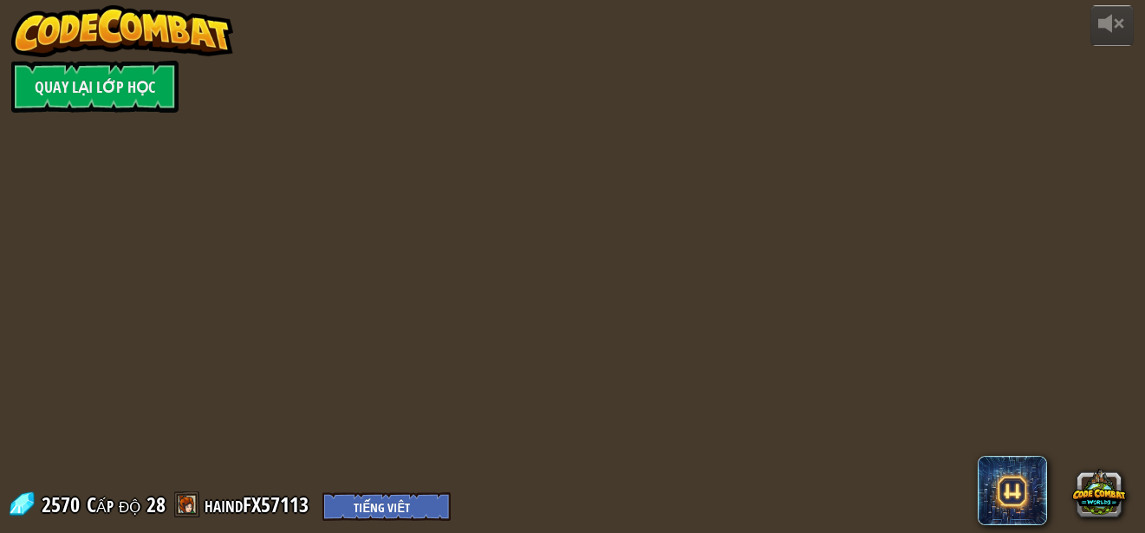
select select "vi"
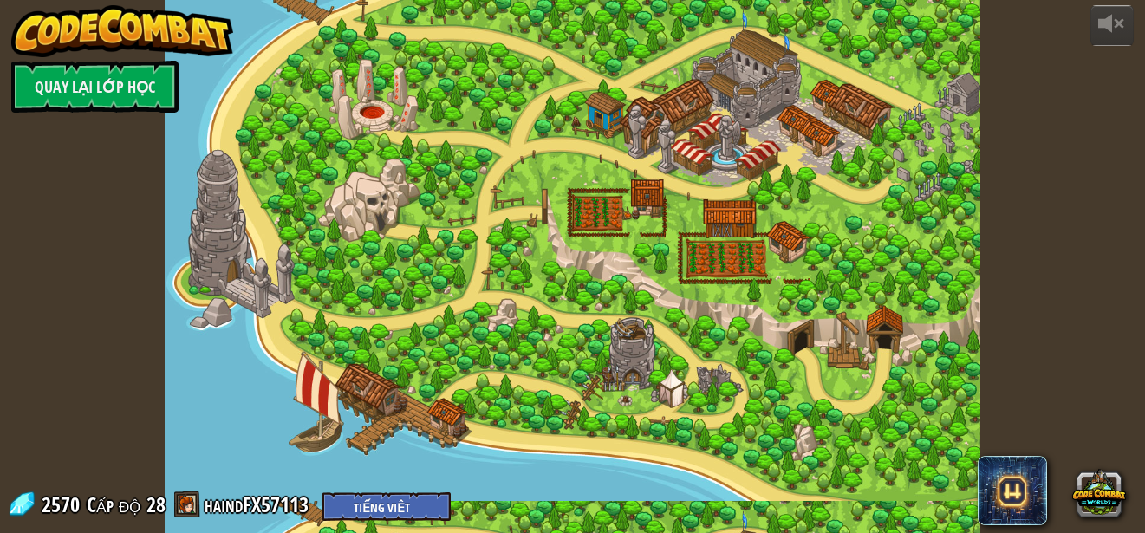
select select "vi"
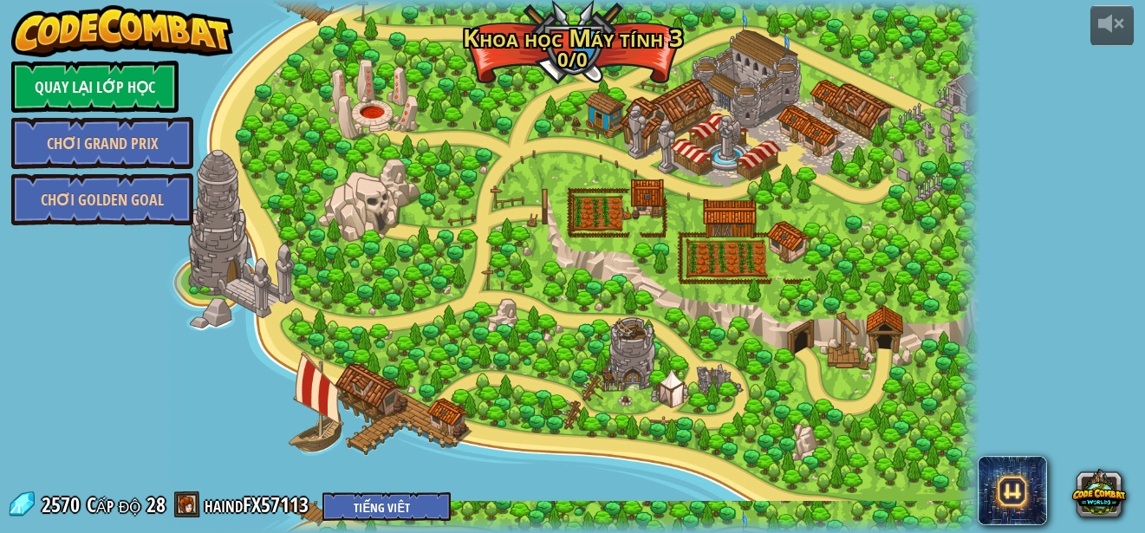
select select "vi"
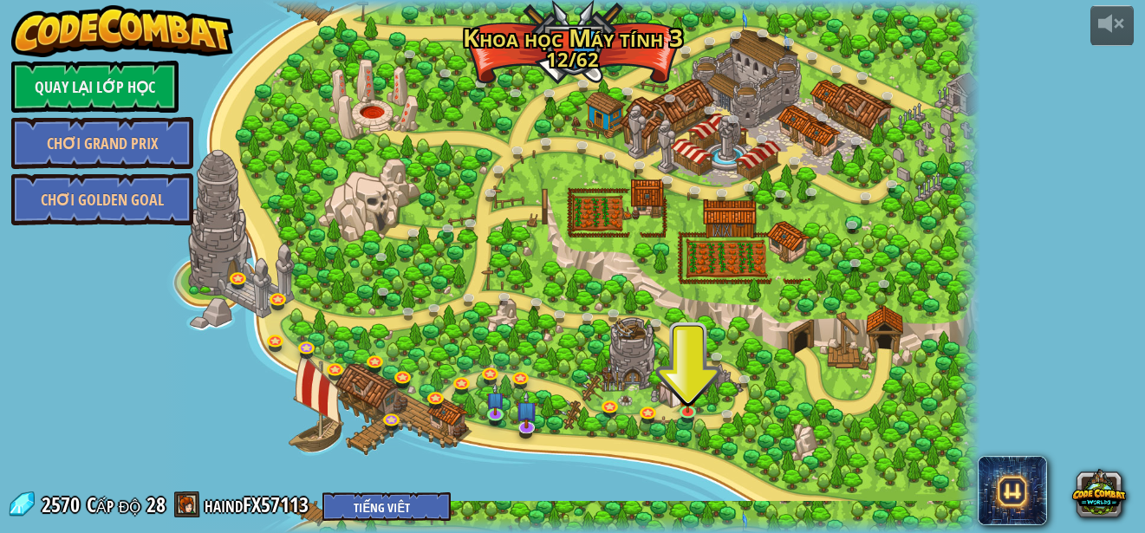
select select "vi"
